Goal: Task Accomplishment & Management: Manage account settings

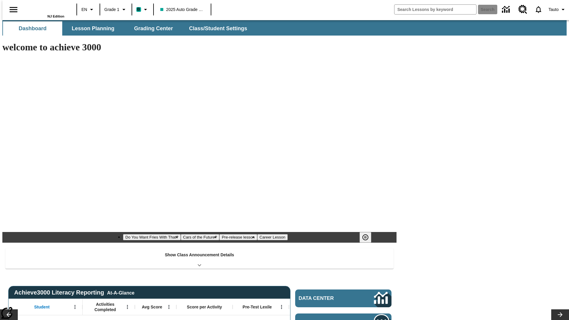
type input "-1"
click at [215, 28] on span "Class/Student Settings" at bounding box center [218, 28] width 58 height 7
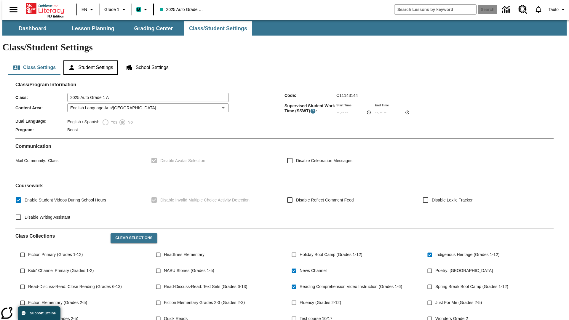
click at [89, 60] on button "Student Settings" at bounding box center [90, 67] width 54 height 14
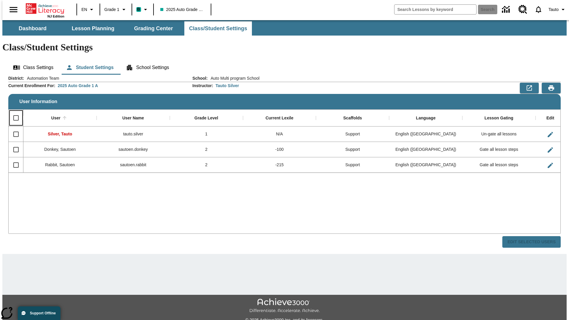
click at [13, 112] on input "Select all rows" at bounding box center [16, 118] width 12 height 12
checkbox input "true"
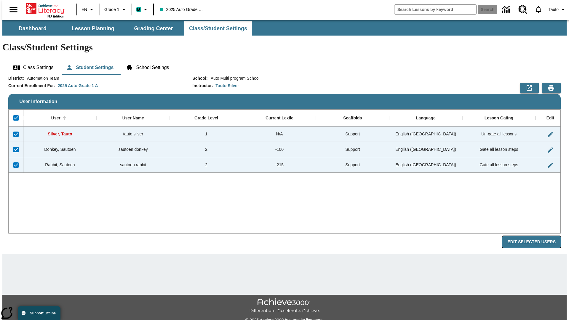
click at [536, 236] on button "Edit Selected Users" at bounding box center [531, 242] width 58 height 12
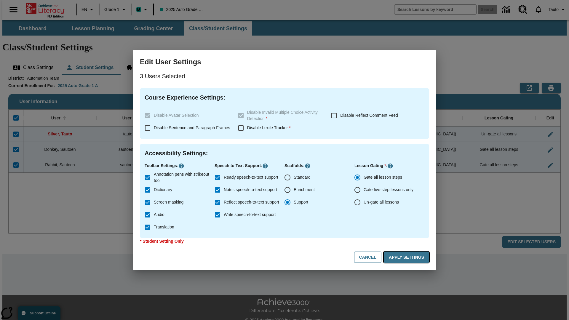
click at [407, 257] on button "Apply Settings" at bounding box center [406, 258] width 45 height 12
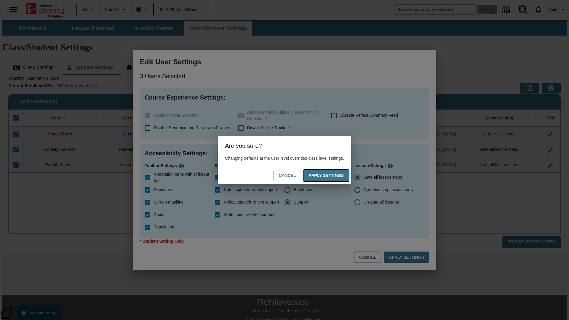
click at [332, 175] on button "Apply Settings" at bounding box center [325, 176] width 45 height 12
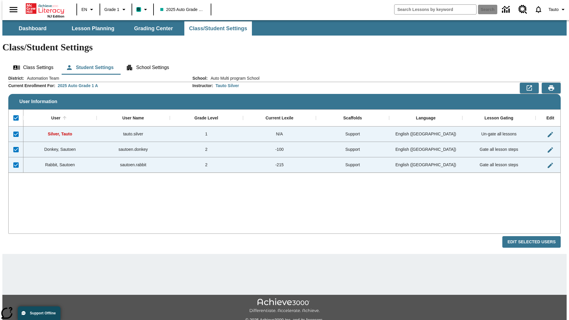
checkbox input "false"
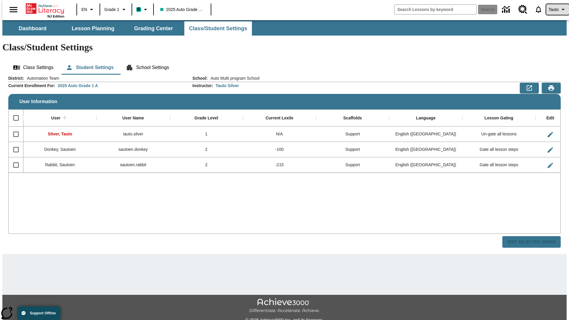
click at [554, 9] on span "Tauto" at bounding box center [553, 10] width 10 height 6
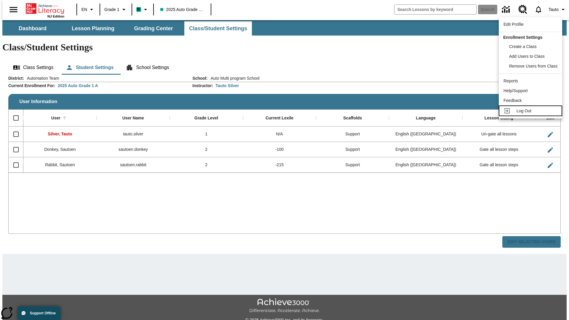
click at [531, 111] on span "Log Out" at bounding box center [523, 110] width 15 height 5
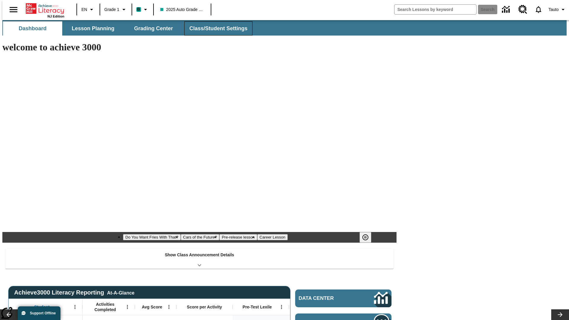
click at [215, 28] on span "Class/Student Settings" at bounding box center [218, 28] width 58 height 7
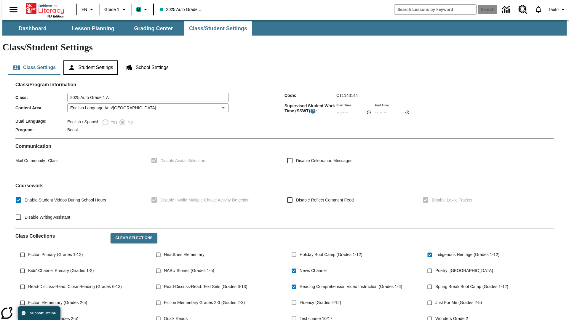
click at [89, 60] on button "Student Settings" at bounding box center [90, 67] width 54 height 14
